Goal: Information Seeking & Learning: Learn about a topic

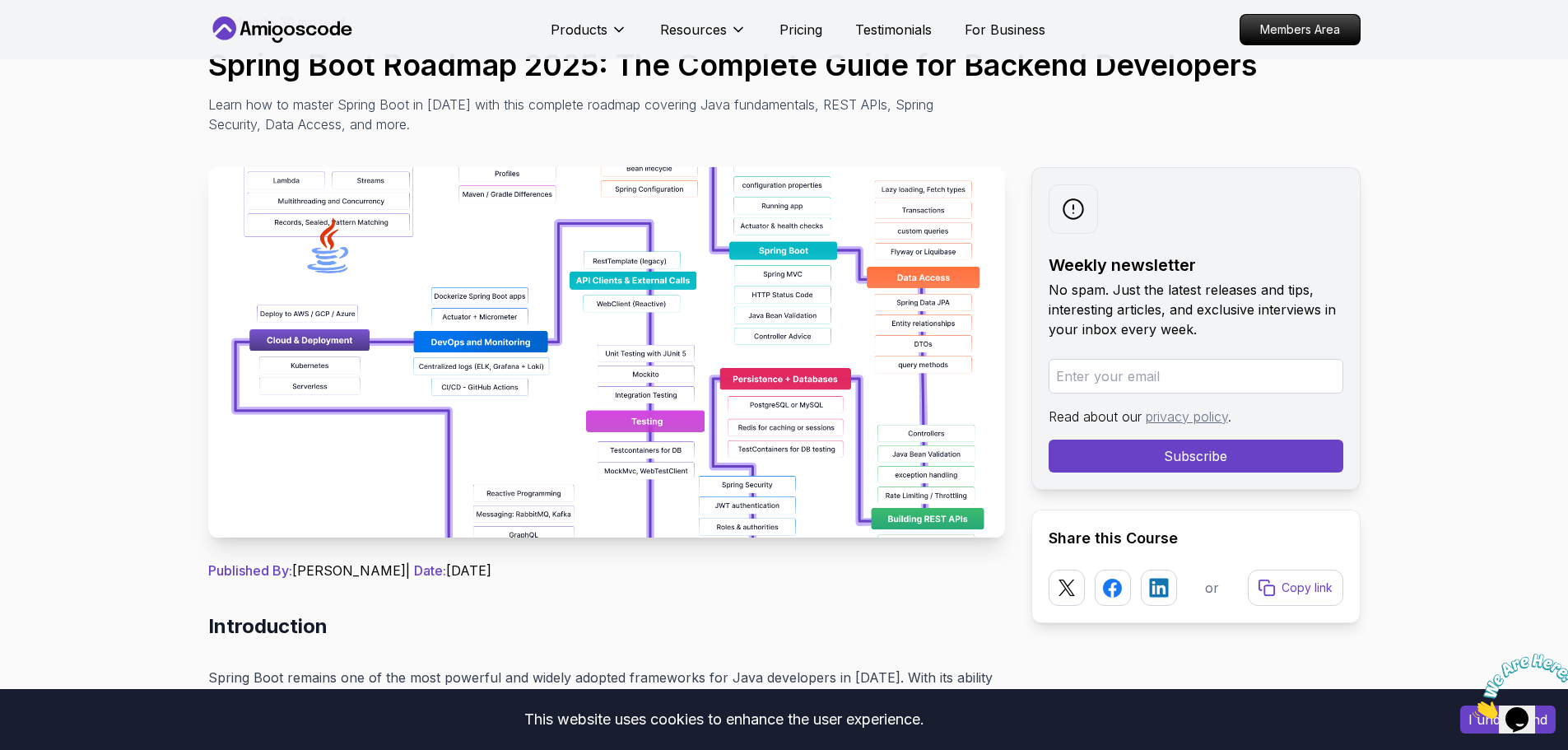
scroll to position [247, 0]
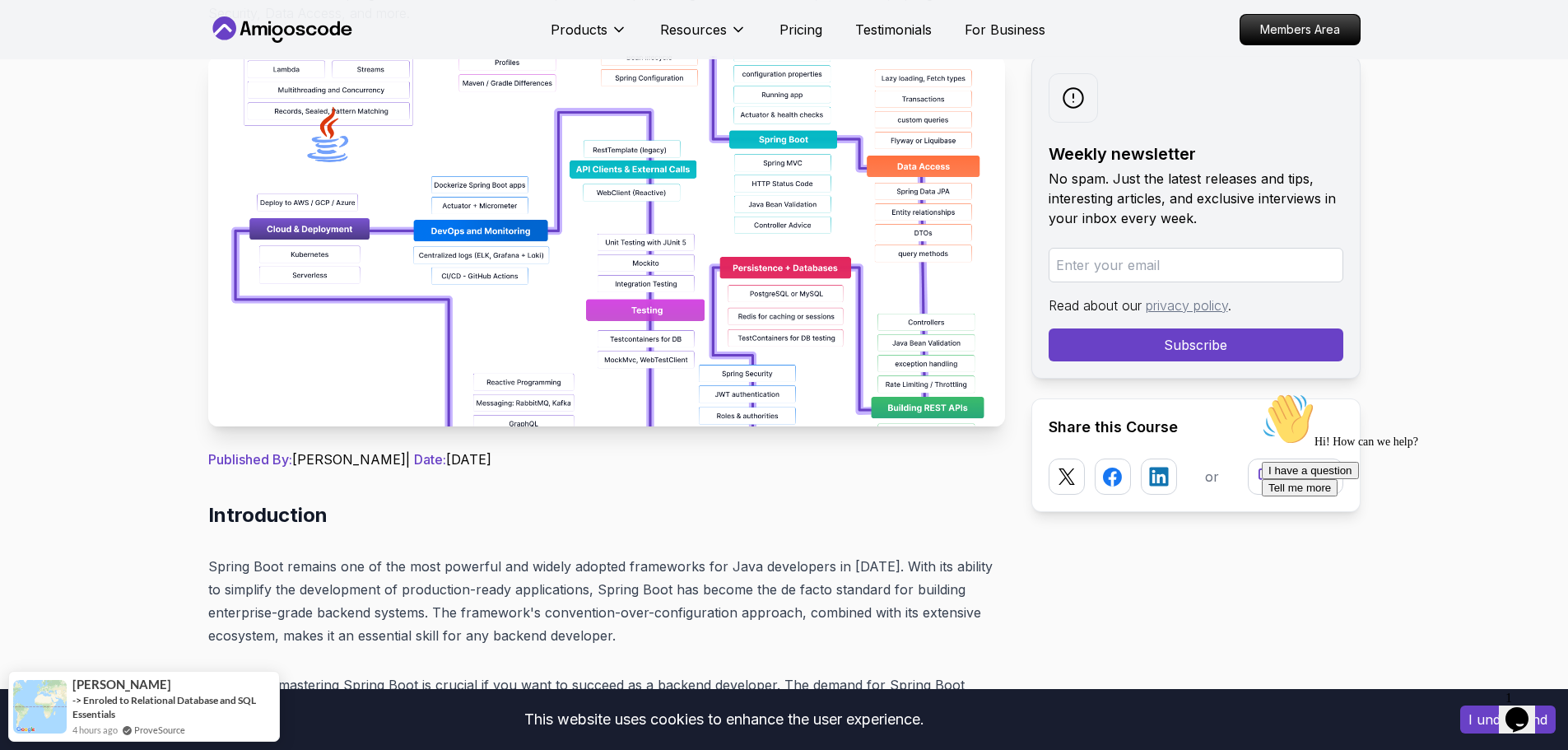
click at [382, 266] on img at bounding box center [606, 241] width 797 height 371
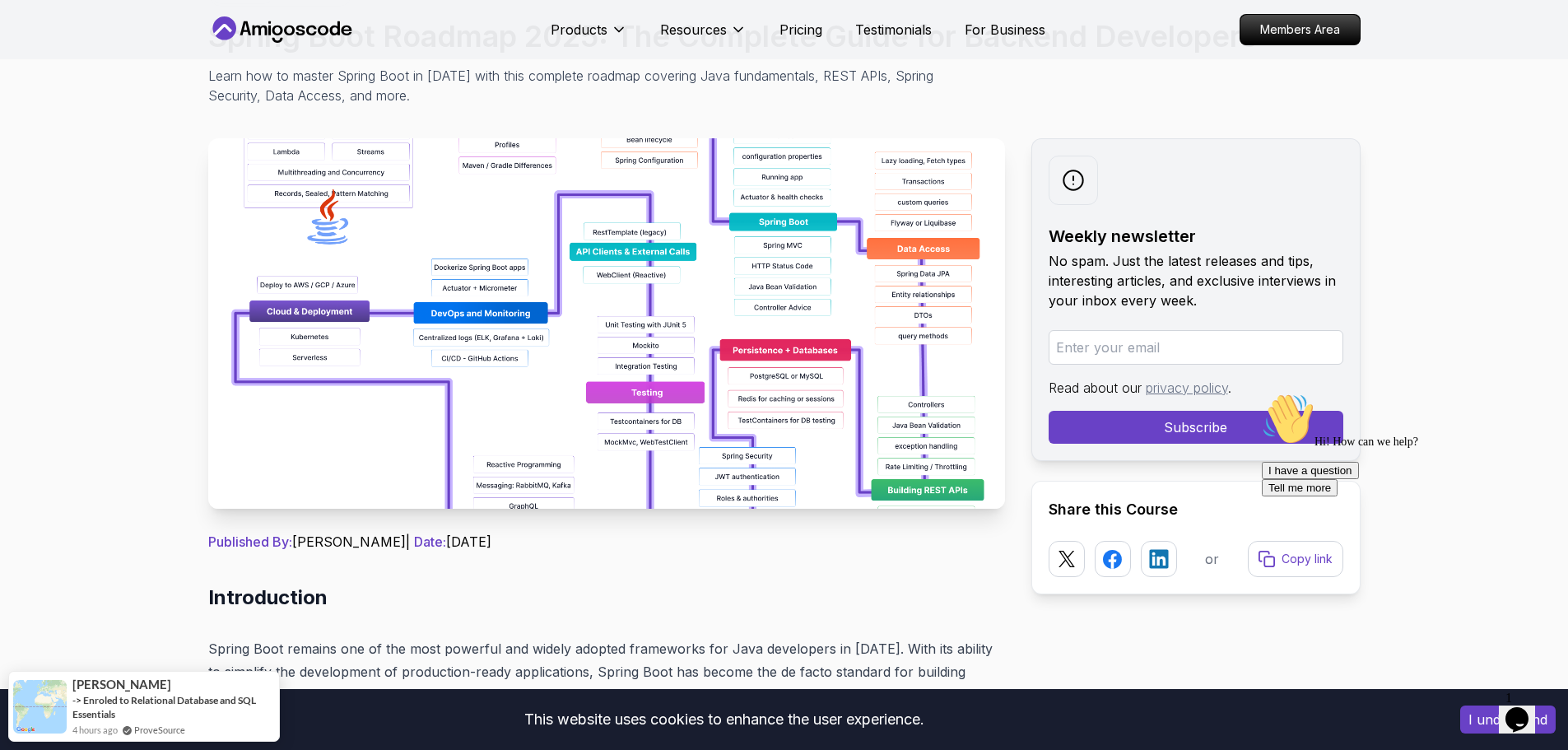
scroll to position [82, 0]
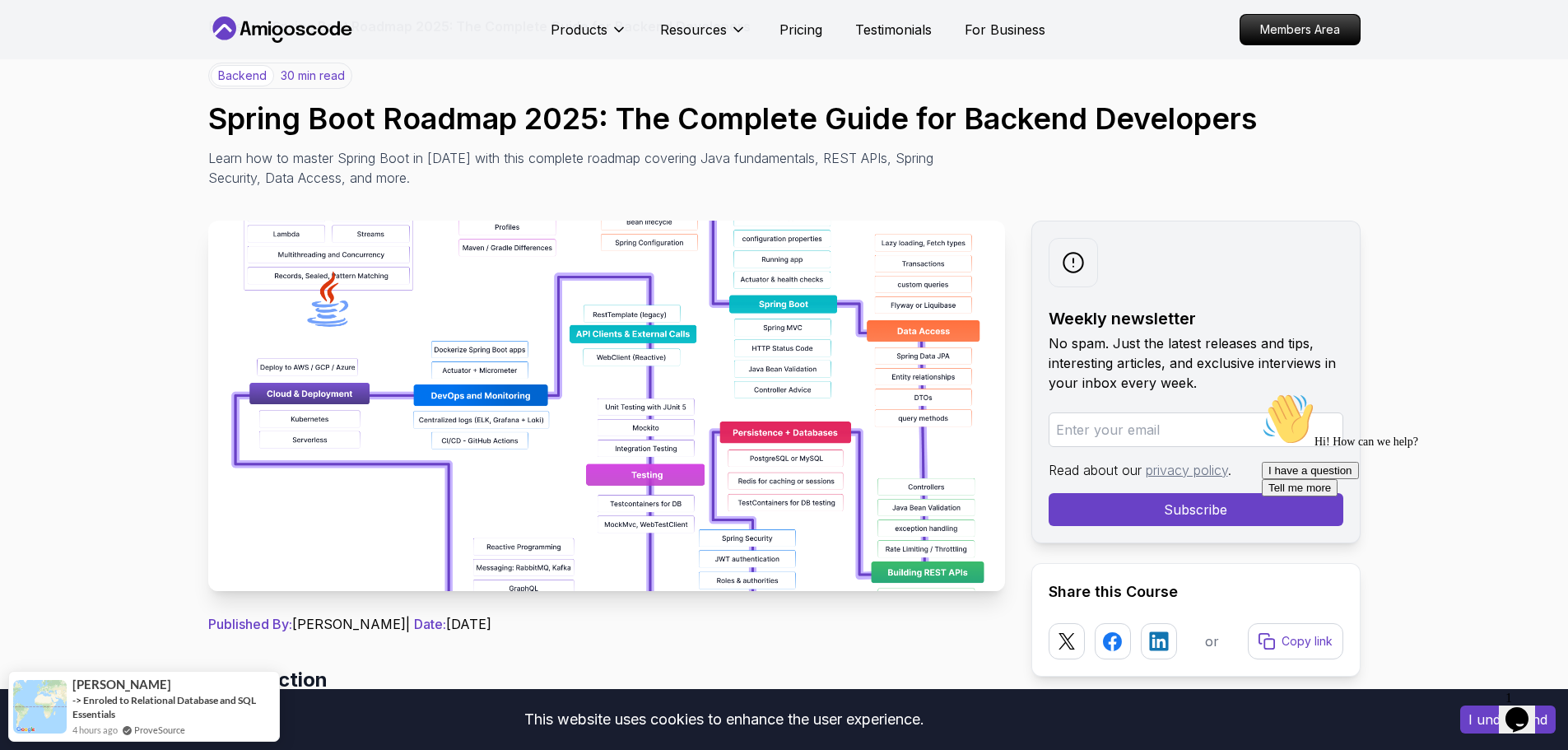
click at [1136, 413] on input "email" at bounding box center [1196, 429] width 295 height 34
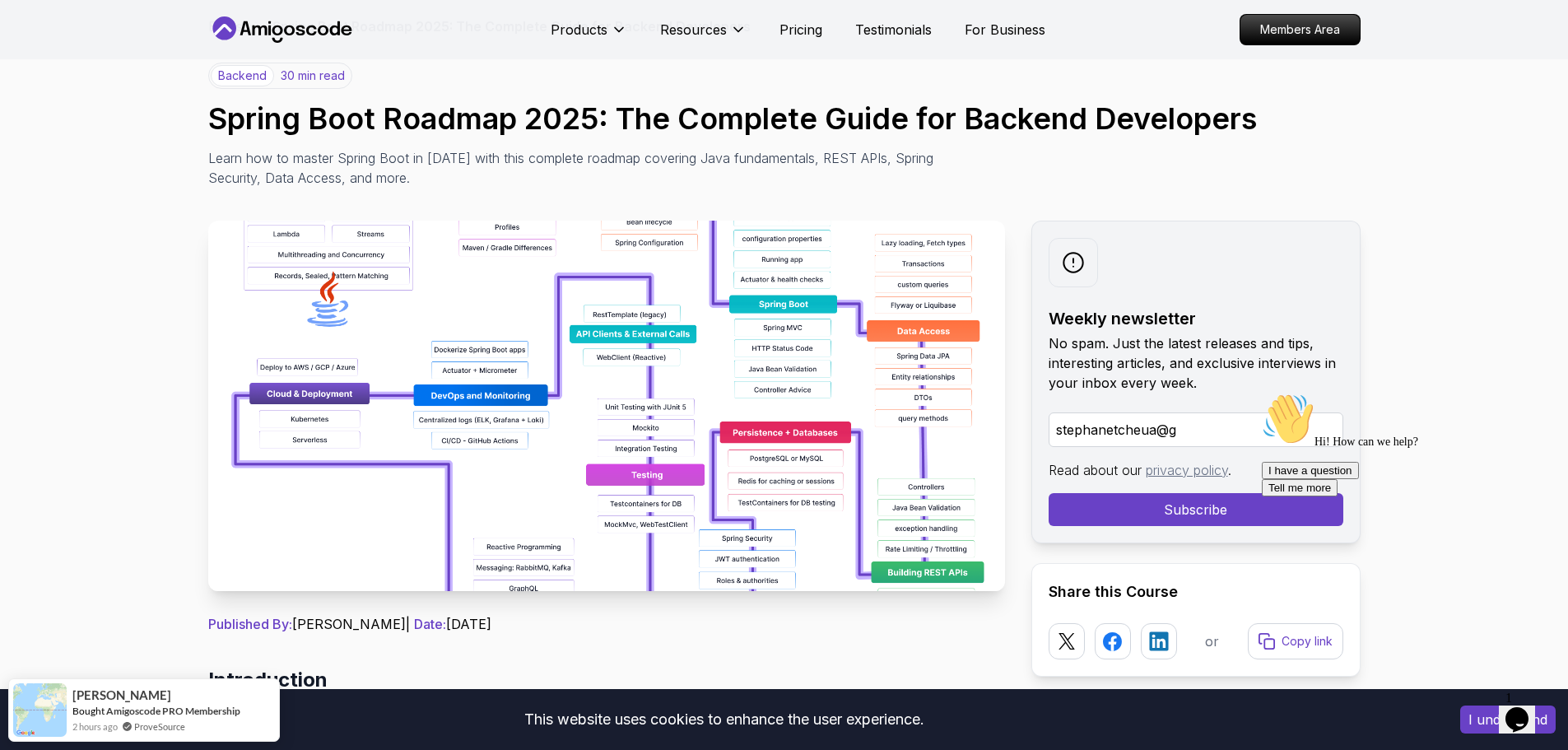
click at [1192, 427] on input "stephanetcheua@g" at bounding box center [1196, 429] width 295 height 34
drag, startPoint x: 1244, startPoint y: 428, endPoint x: 1012, endPoint y: 421, distance: 232.1
type input "[EMAIL_ADDRESS][DOMAIN_NAME]"
click at [816, 320] on img at bounding box center [606, 406] width 797 height 371
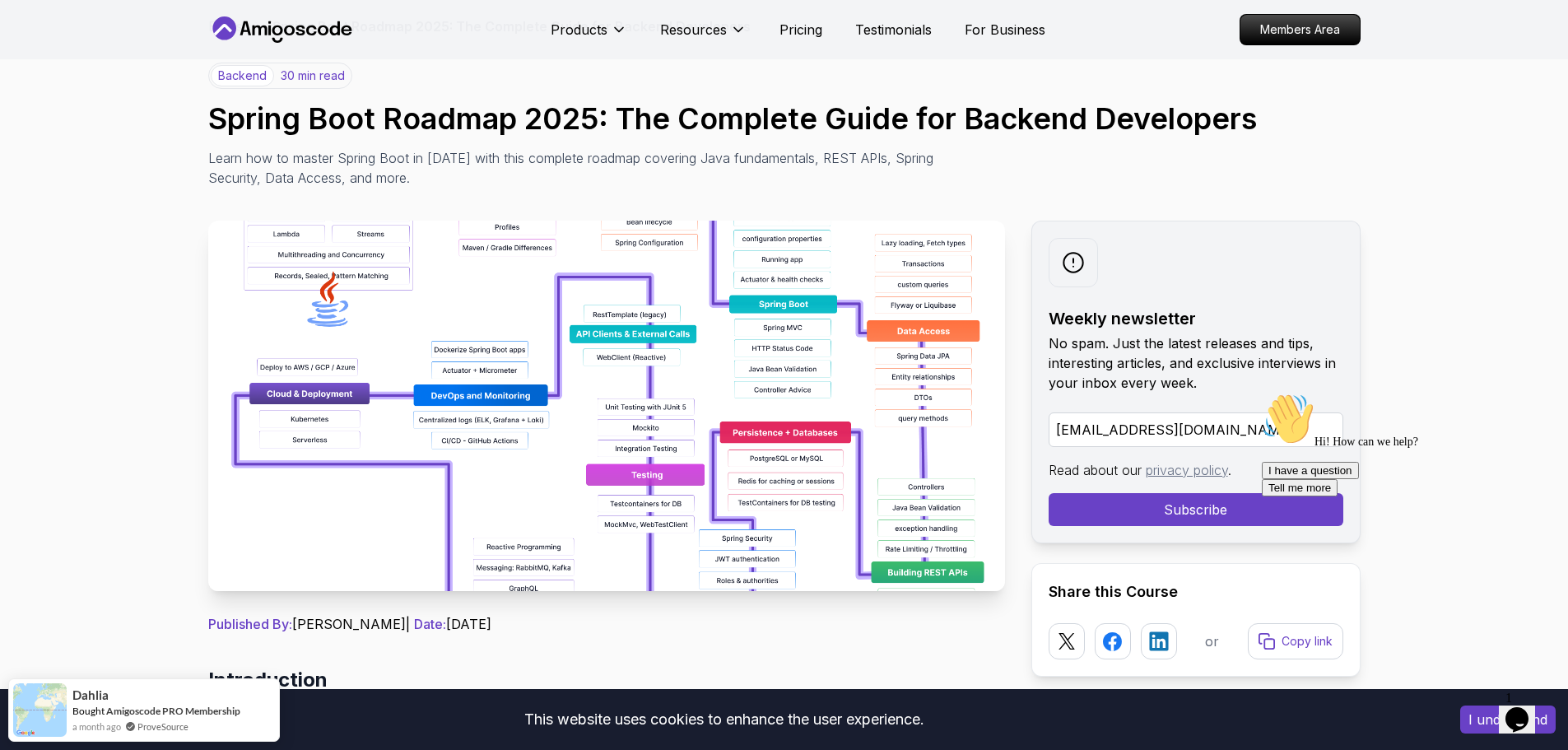
click at [508, 354] on img at bounding box center [606, 406] width 797 height 371
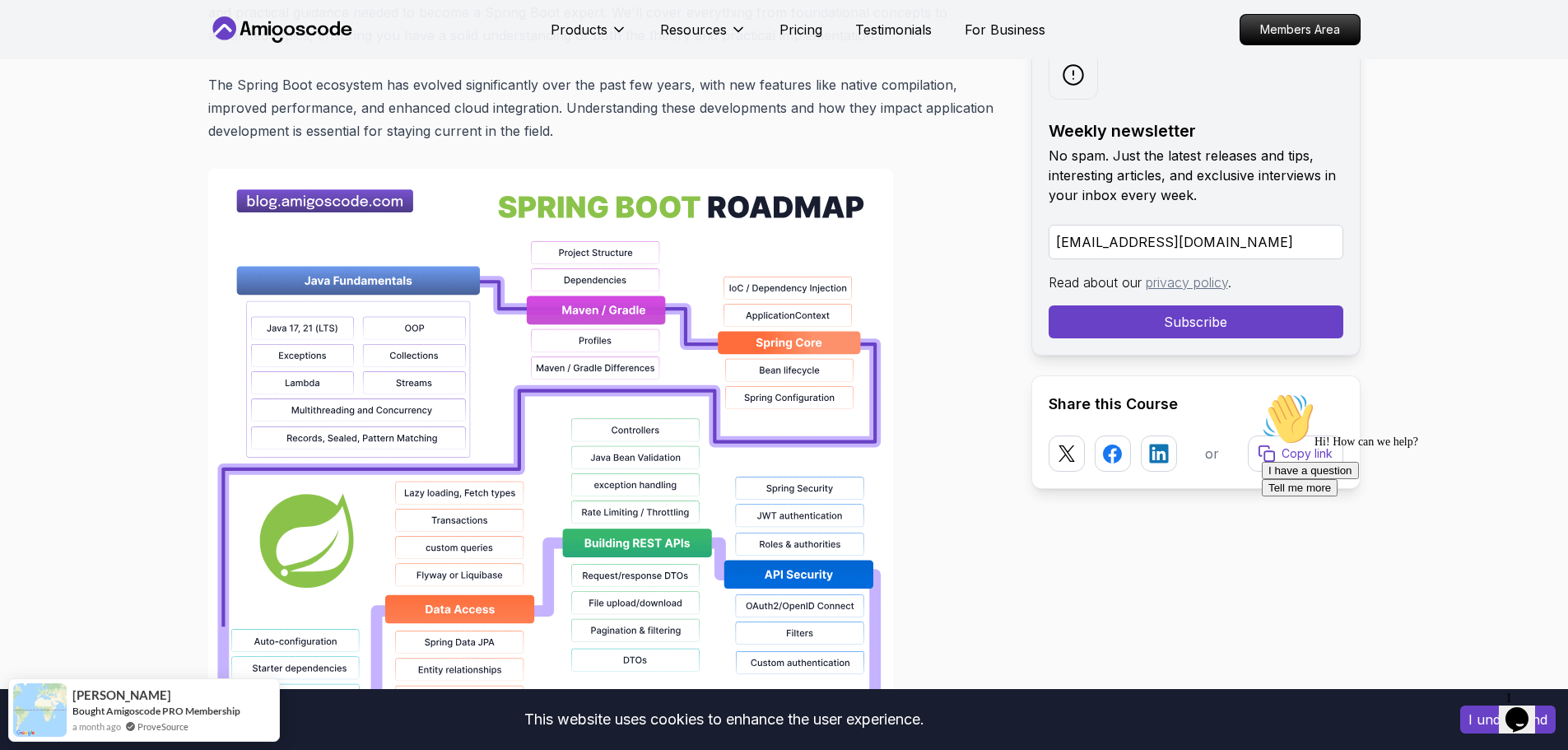
scroll to position [1070, 0]
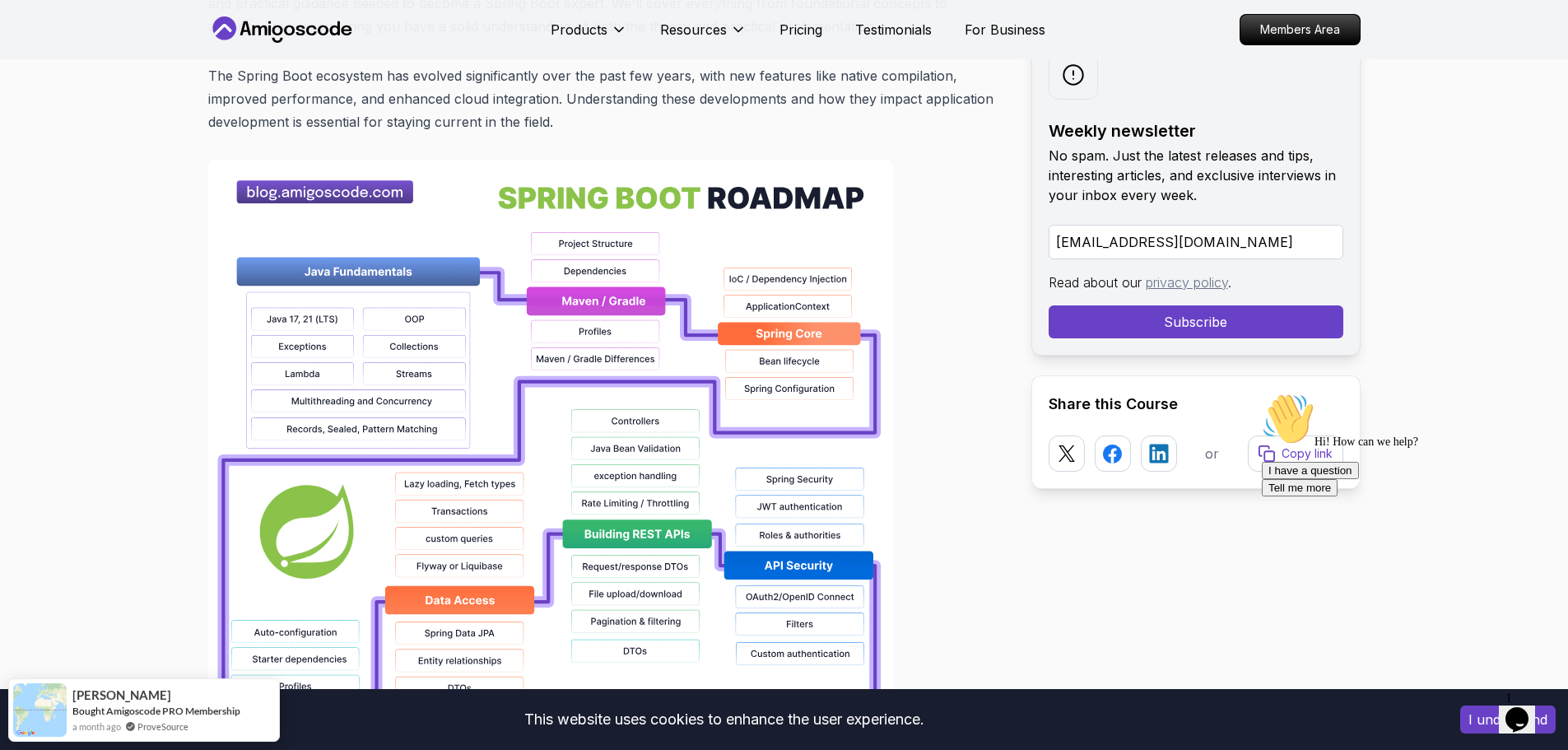
click at [302, 286] on img at bounding box center [550, 687] width 685 height 1053
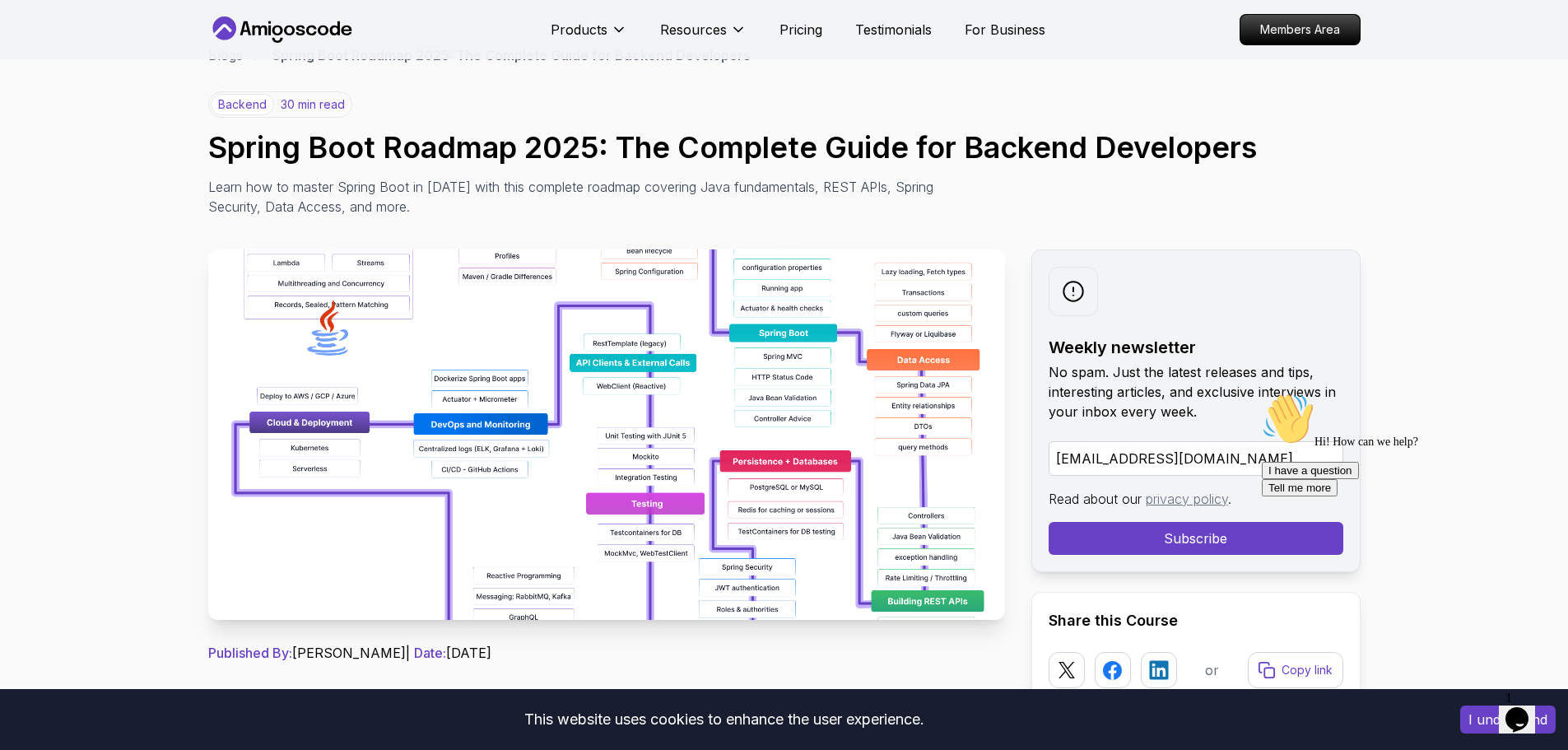
scroll to position [82, 0]
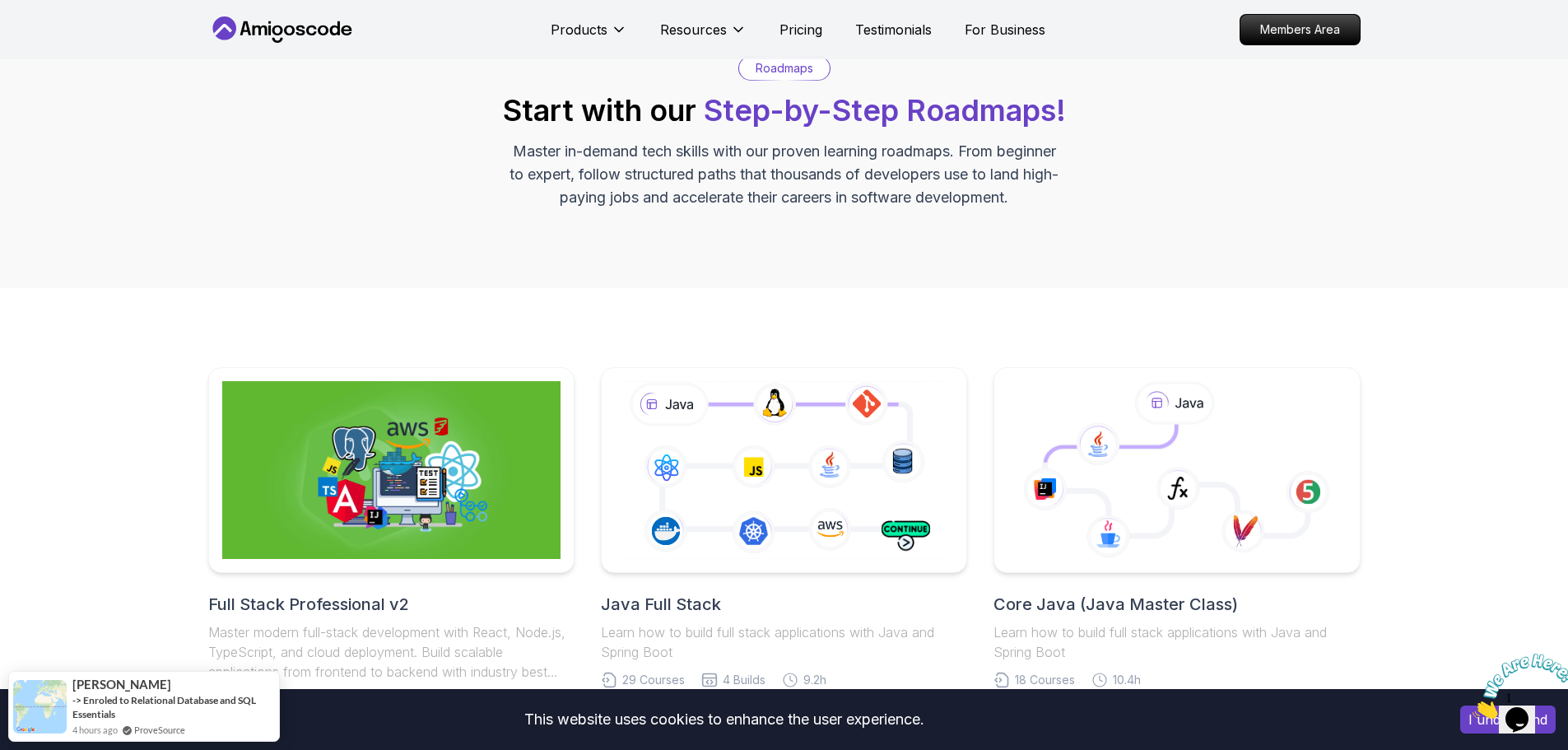
scroll to position [165, 0]
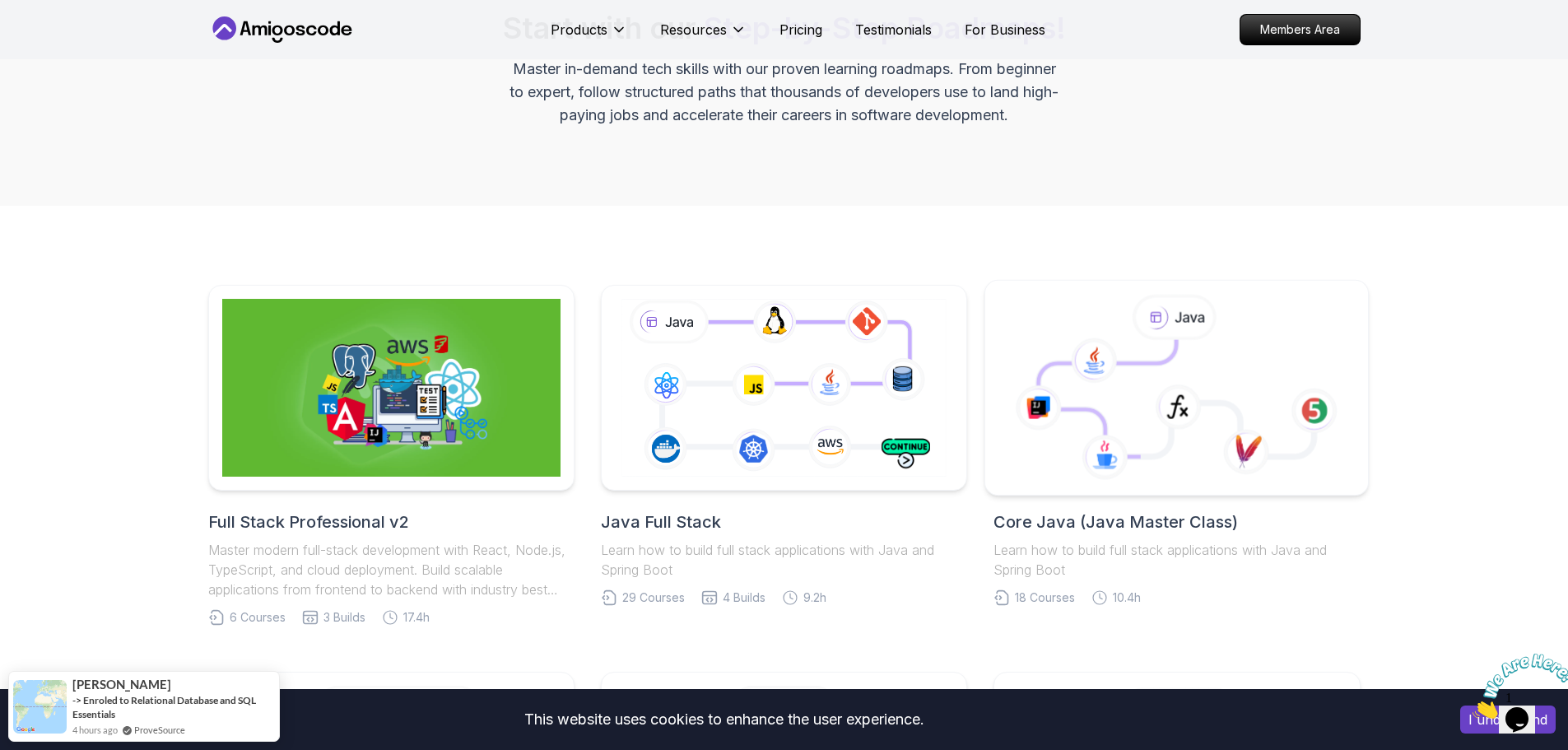
click at [1091, 395] on icon at bounding box center [1108, 398] width 139 height 117
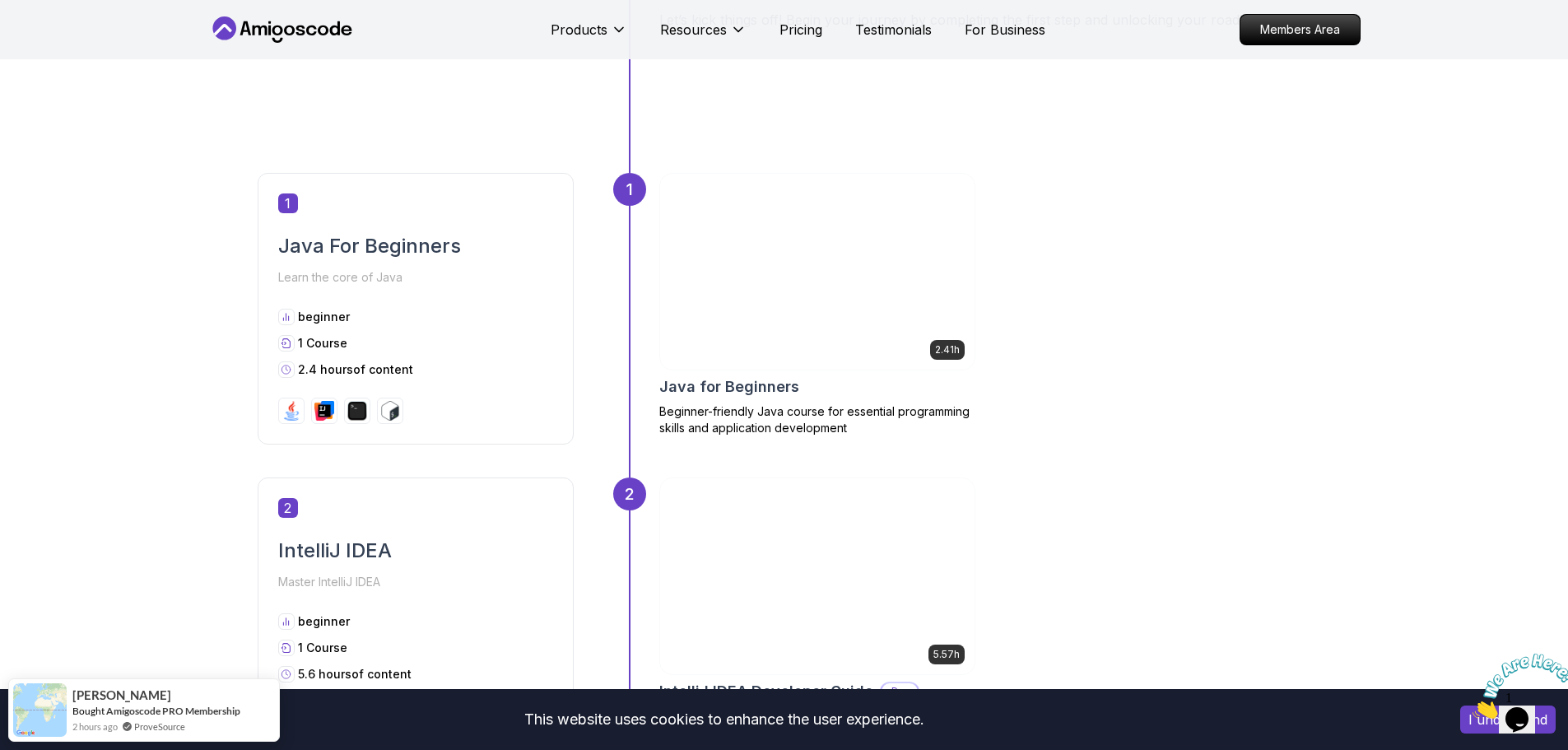
scroll to position [905, 0]
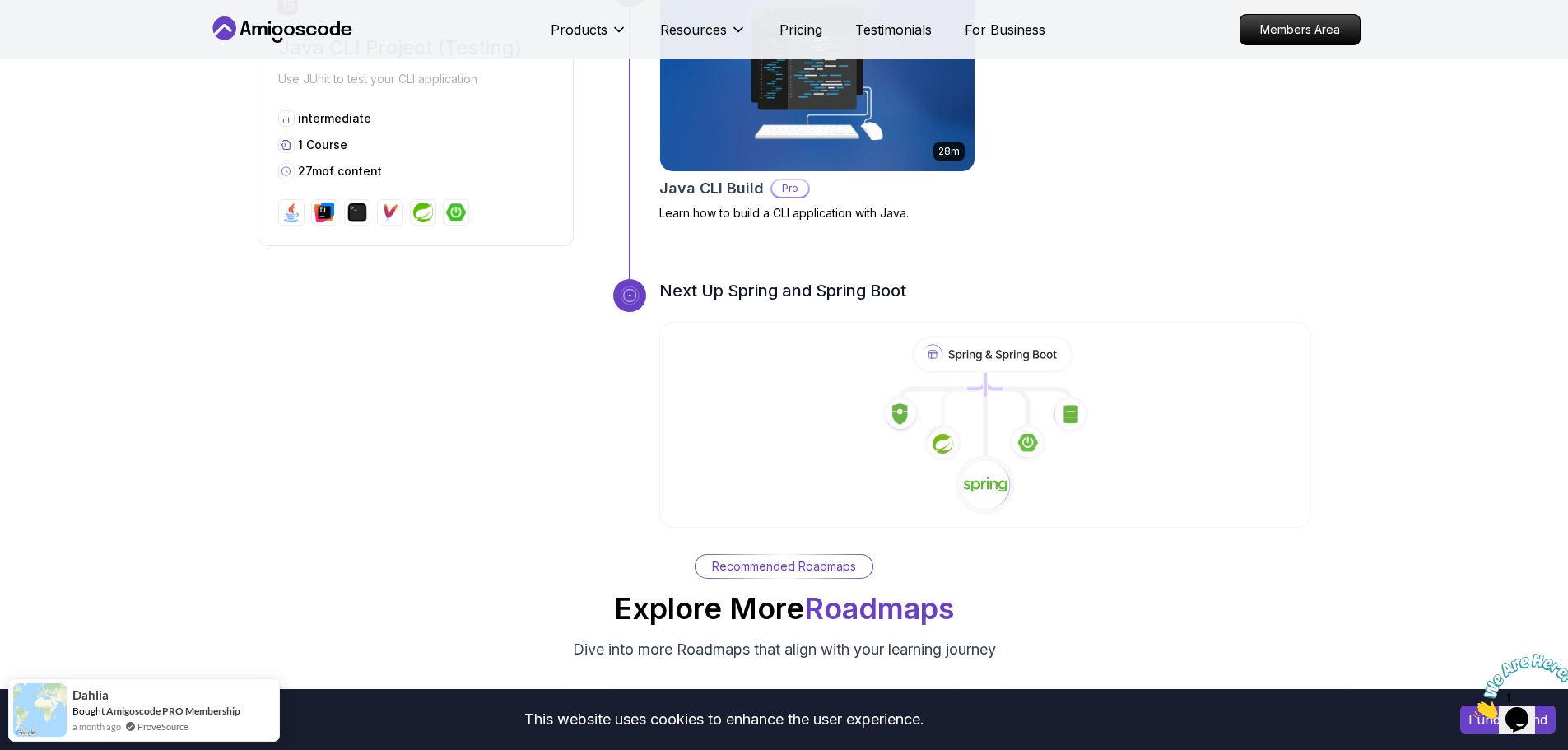
scroll to position [5595, 0]
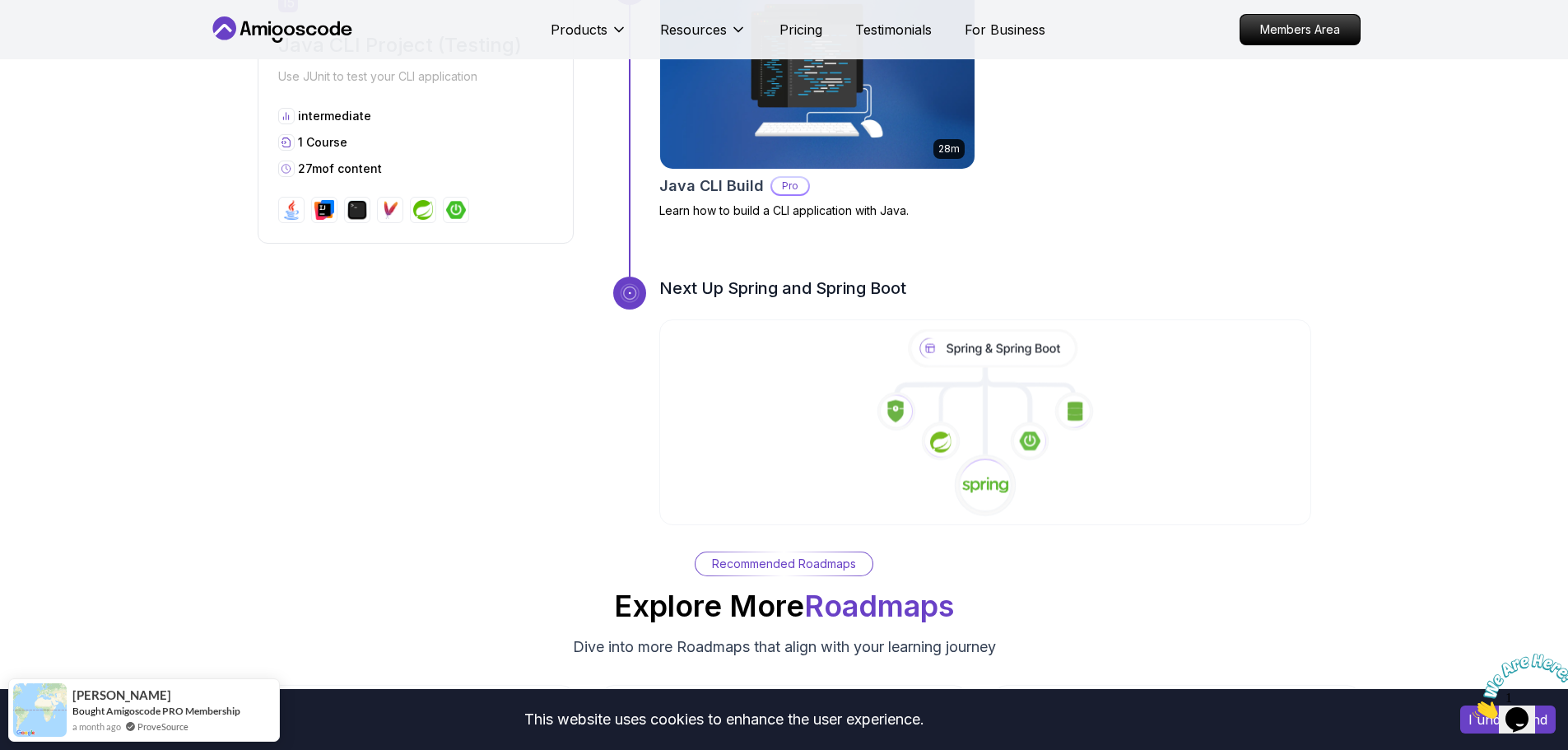
click at [960, 376] on g at bounding box center [963, 400] width 45 height 48
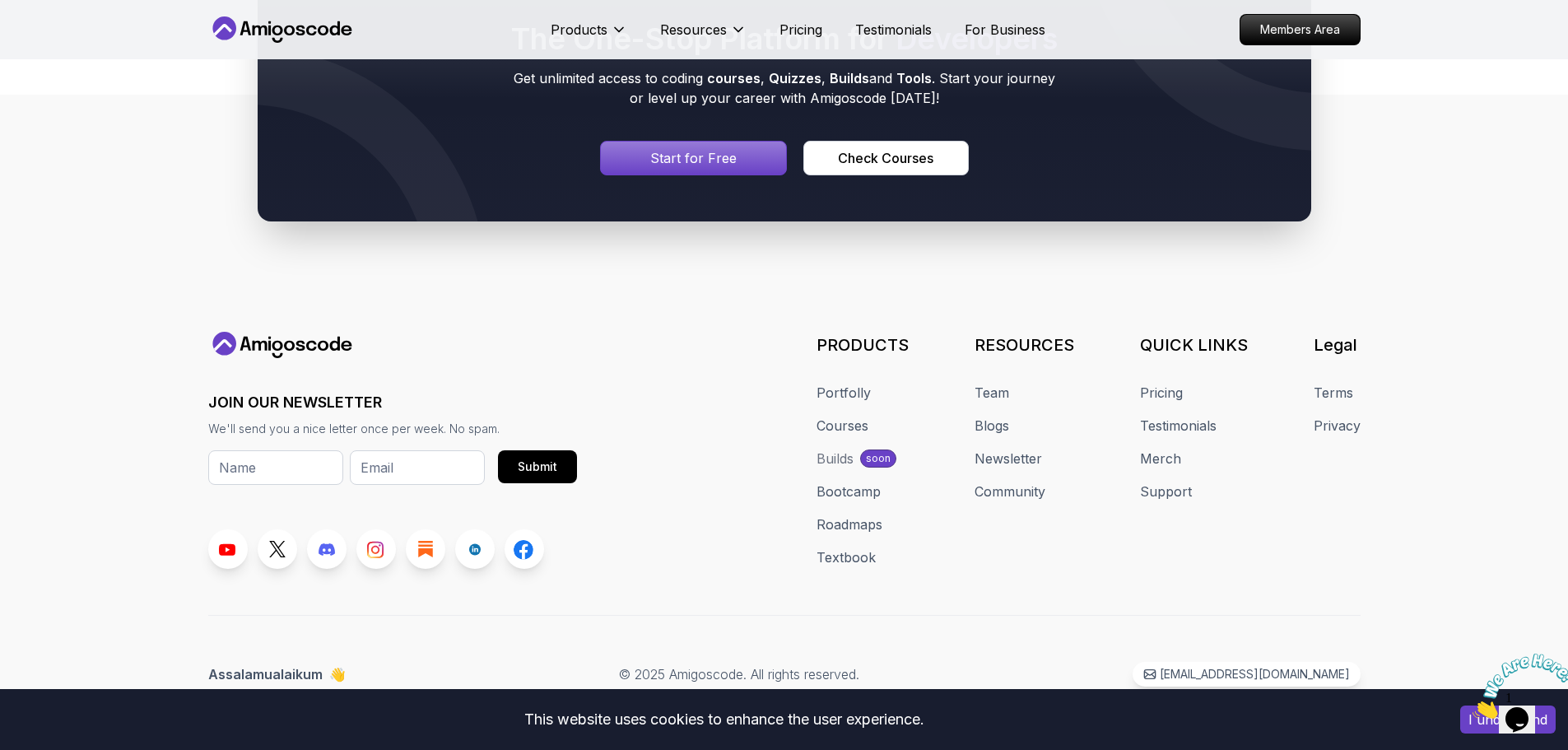
scroll to position [4349, 0]
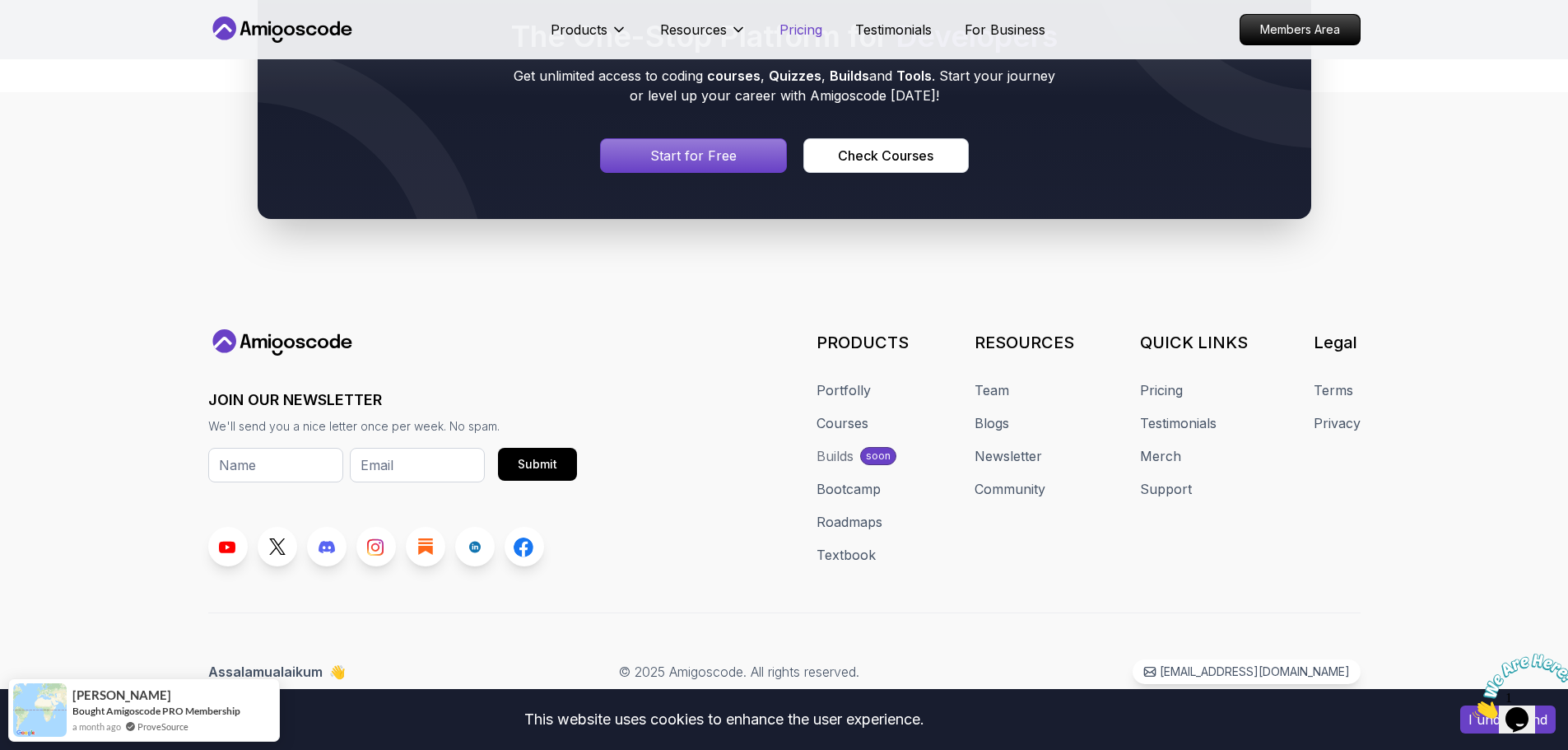
click at [793, 26] on p "Pricing" at bounding box center [801, 29] width 43 height 20
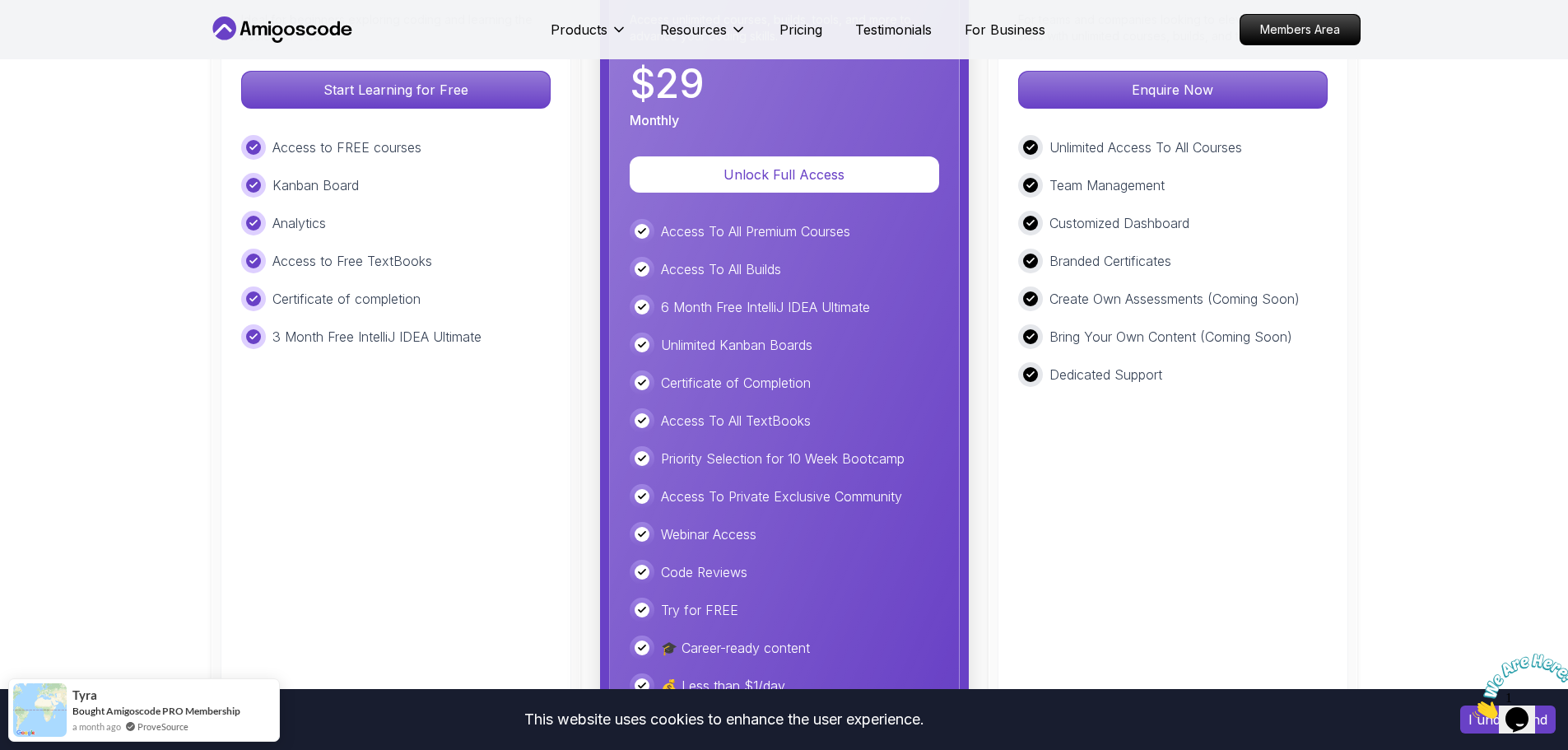
scroll to position [4015, 0]
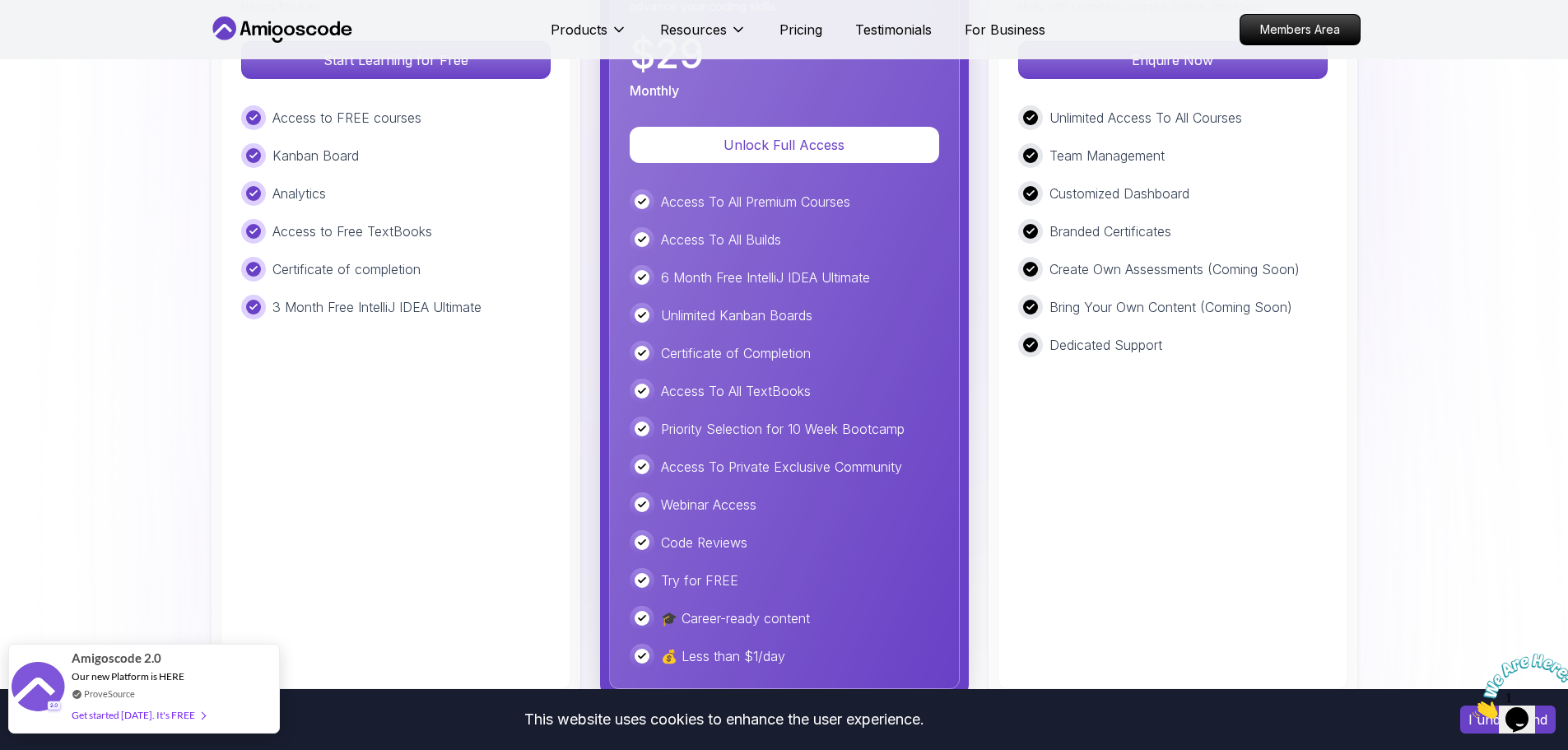
click at [143, 657] on span "Amigoscode 2.0" at bounding box center [116, 657] width 90 height 19
